Goal: Navigation & Orientation: Find specific page/section

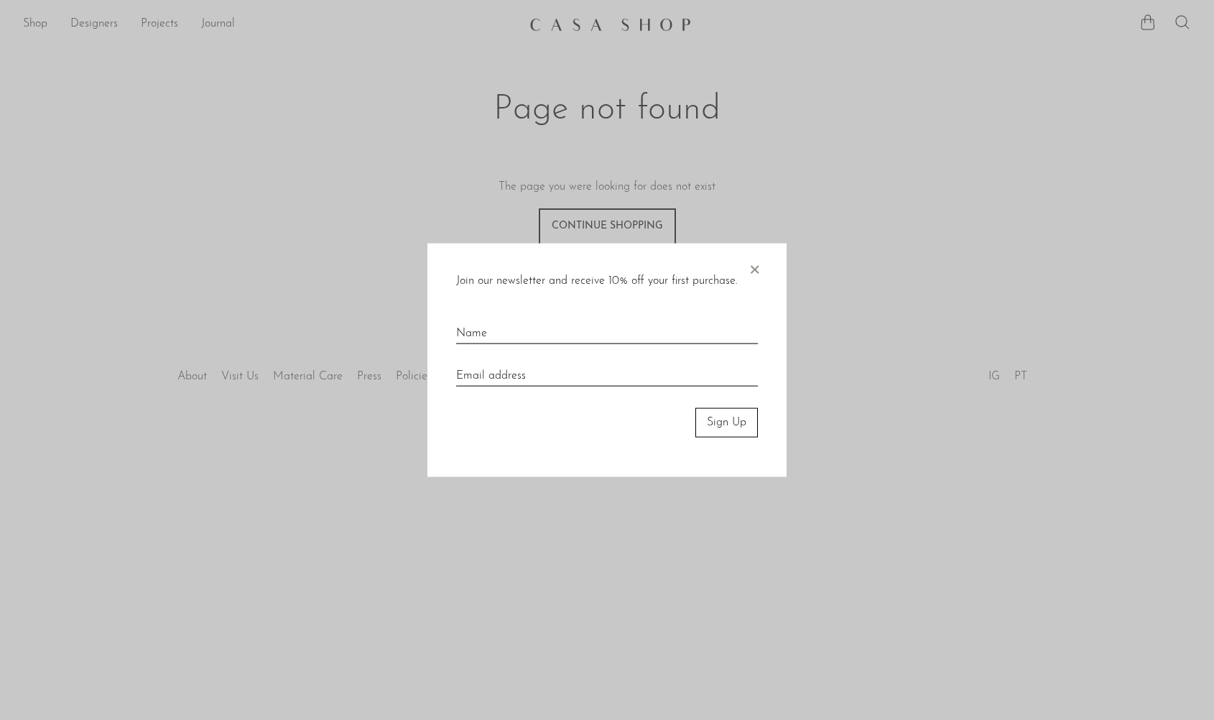
click at [845, 241] on div at bounding box center [607, 360] width 1214 height 720
click at [748, 270] on span "×" at bounding box center [754, 267] width 14 height 46
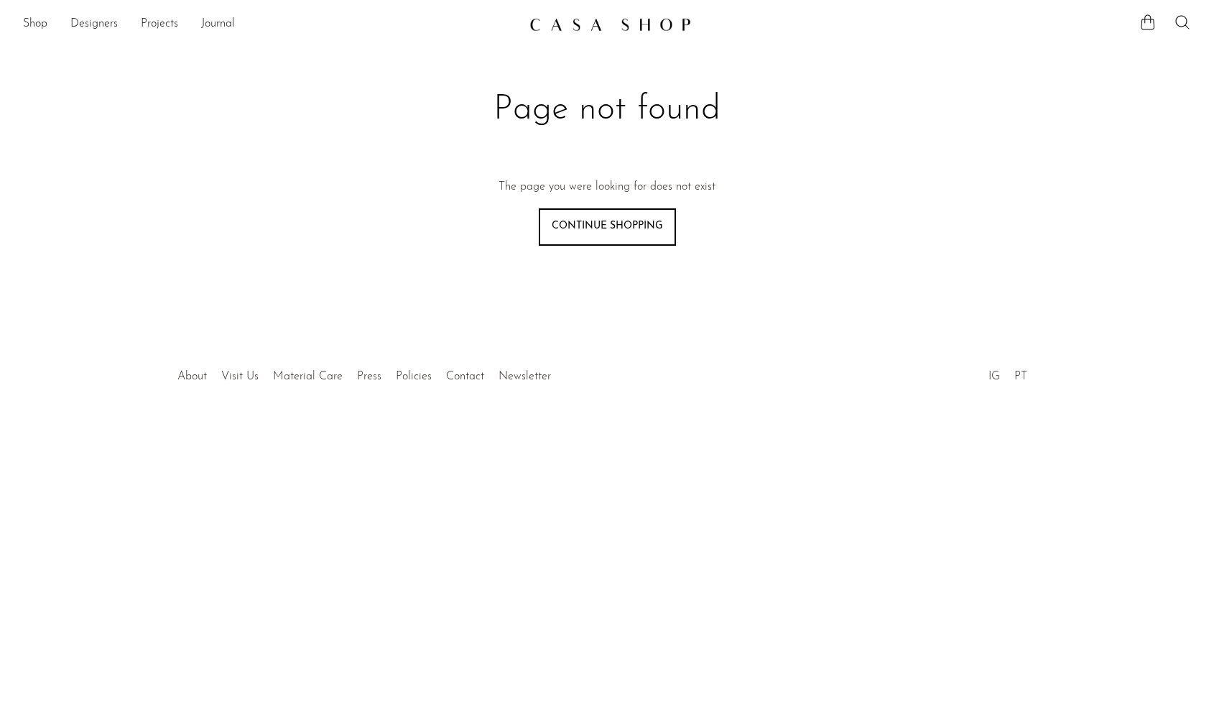
drag, startPoint x: 634, startPoint y: 22, endPoint x: 674, endPoint y: 24, distance: 40.3
click at [634, 22] on img at bounding box center [611, 24] width 162 height 14
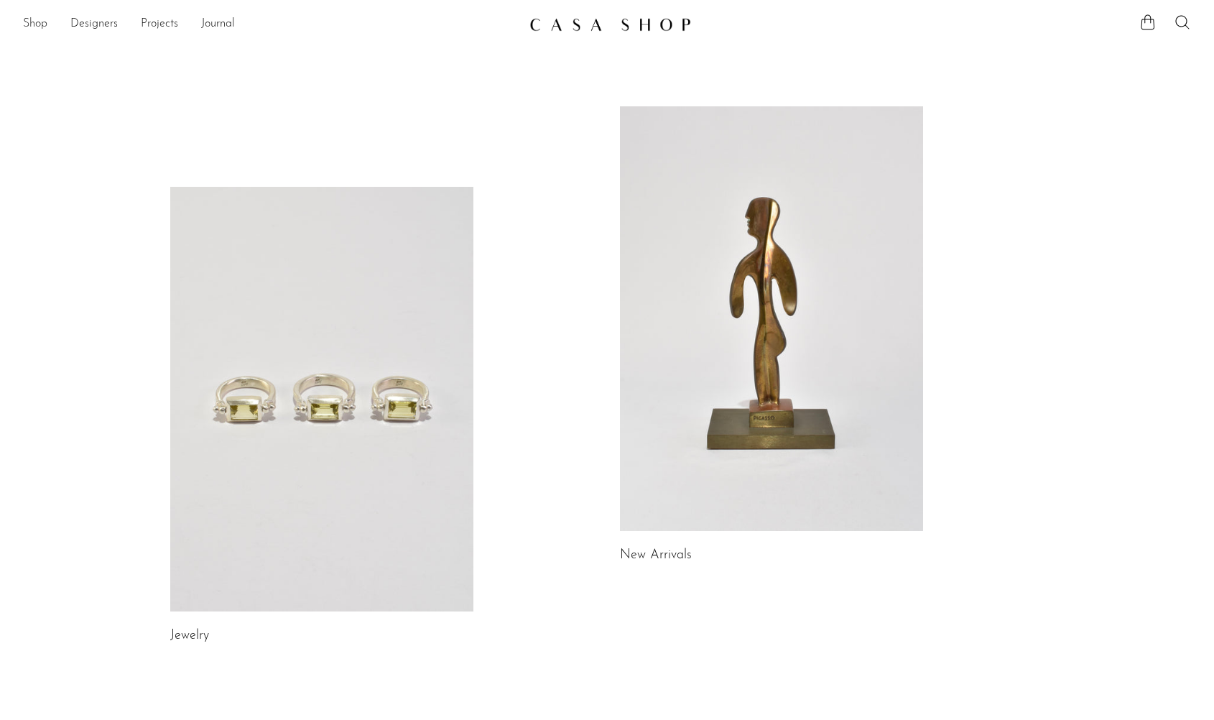
click at [40, 21] on link "Shop" at bounding box center [35, 24] width 24 height 19
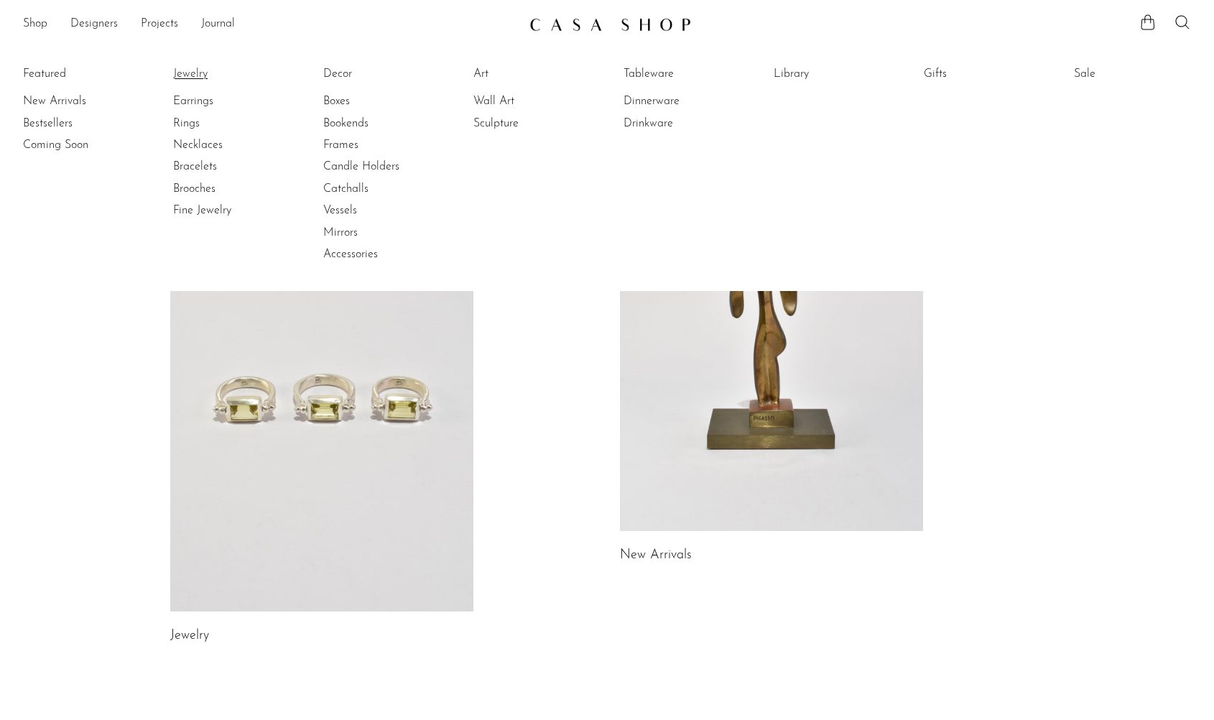
drag, startPoint x: 57, startPoint y: 104, endPoint x: 187, endPoint y: 75, distance: 132.6
click at [57, 104] on link "New Arrivals" at bounding box center [77, 101] width 108 height 16
